Goal: Task Accomplishment & Management: Use online tool/utility

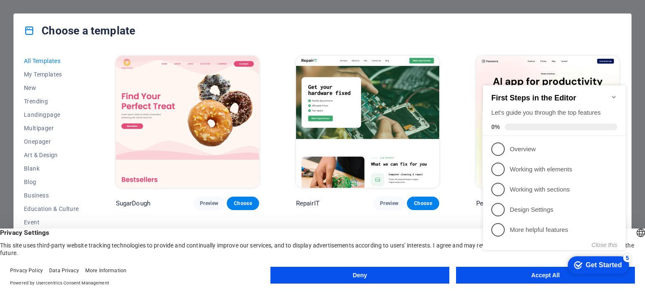
scroll to position [672, 0]
click at [645, 109] on div "Choose a template All Templates My Templates New Trending Landingpage Multipage…" at bounding box center [322, 146] width 645 height 292
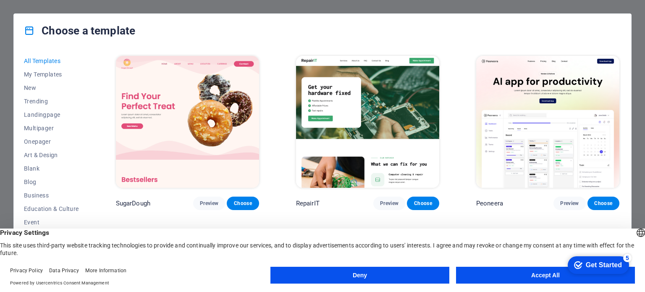
click at [412, 276] on button "Deny" at bounding box center [360, 275] width 179 height 17
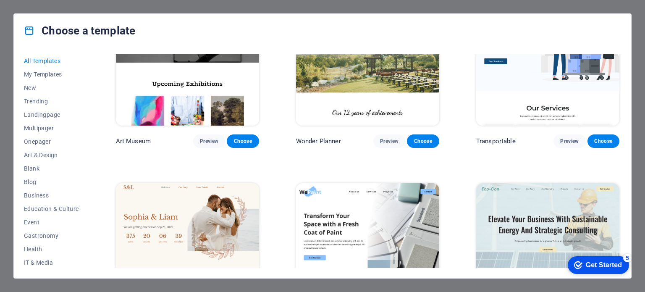
scroll to position [420, 0]
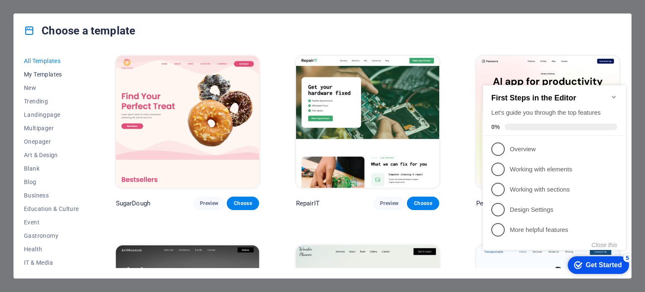
click at [39, 74] on span "My Templates" at bounding box center [51, 74] width 55 height 7
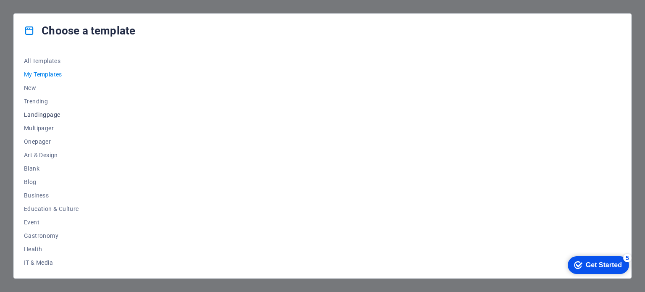
click at [44, 114] on span "Landingpage" at bounding box center [51, 114] width 55 height 7
